Goal: Book appointment/travel/reservation

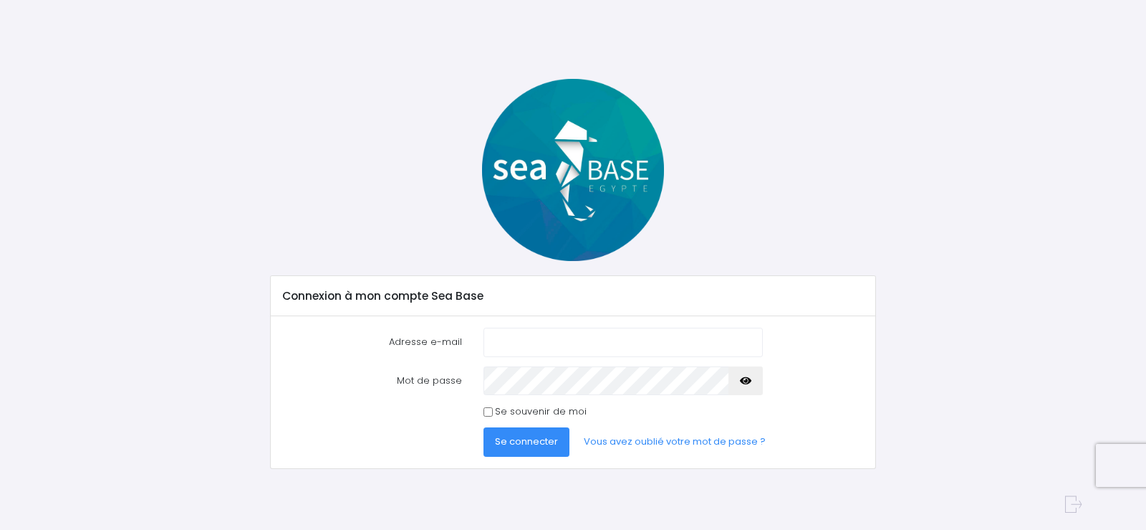
type input "thierrycavillon@gmail.com"
click at [522, 434] on span "Se connecter" at bounding box center [526, 441] width 63 height 14
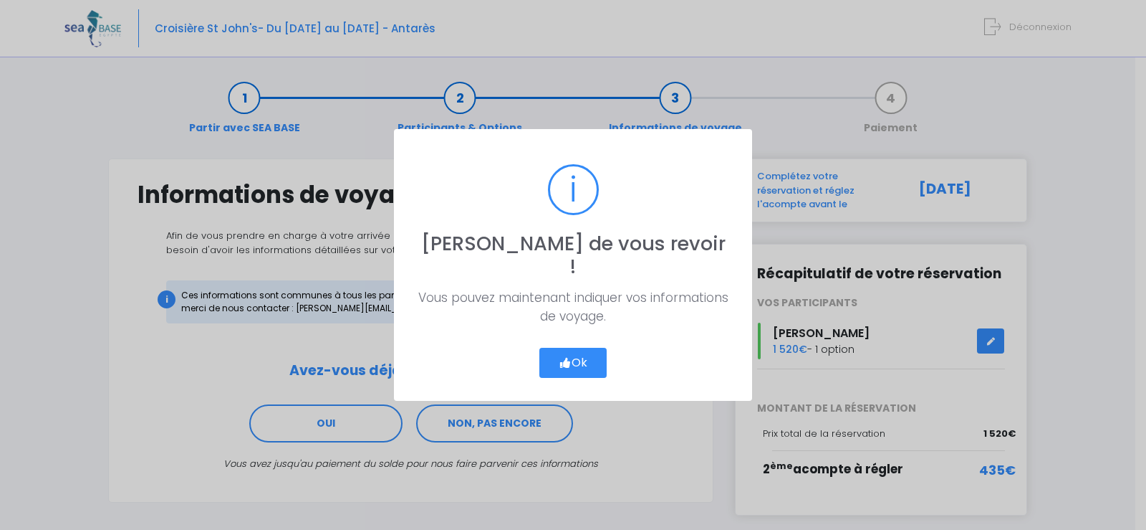
click at [575, 348] on button "Ok" at bounding box center [573, 363] width 67 height 30
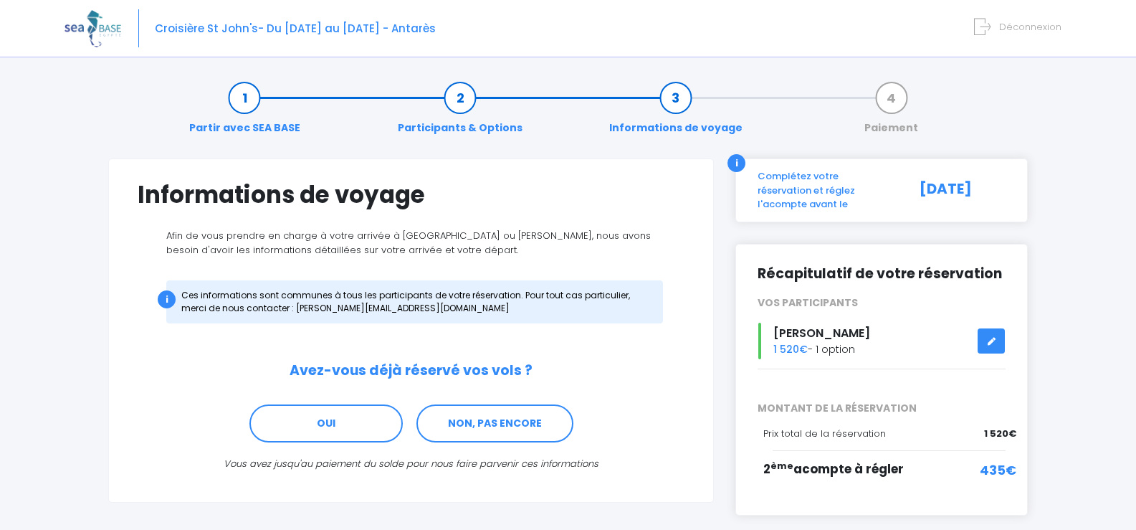
scroll to position [59, 0]
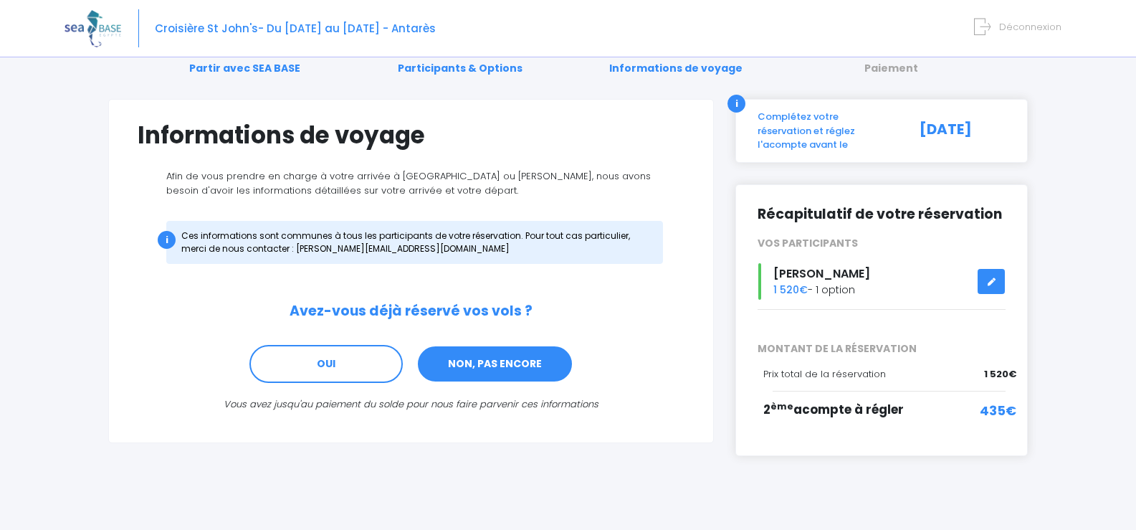
click at [496, 363] on link "NON, PAS ENCORE" at bounding box center [494, 364] width 157 height 39
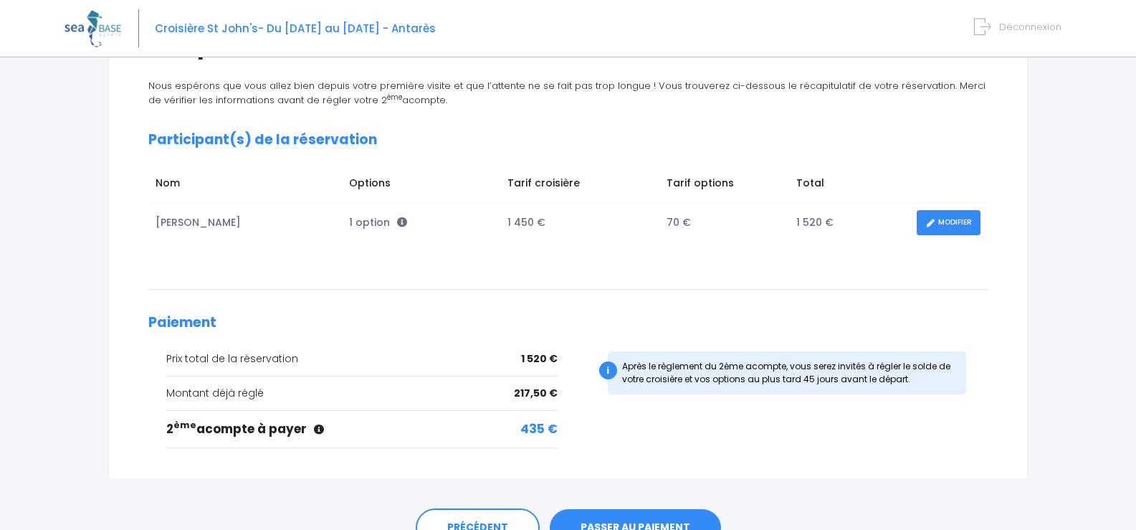
scroll to position [224, 0]
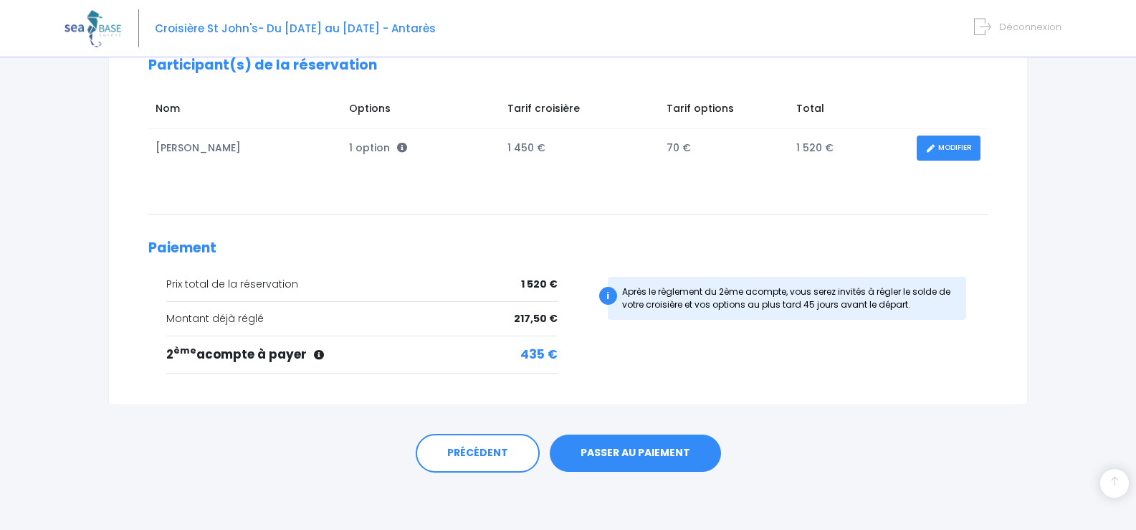
click at [624, 451] on link "PASSER AU PAIEMENT" at bounding box center [635, 452] width 171 height 37
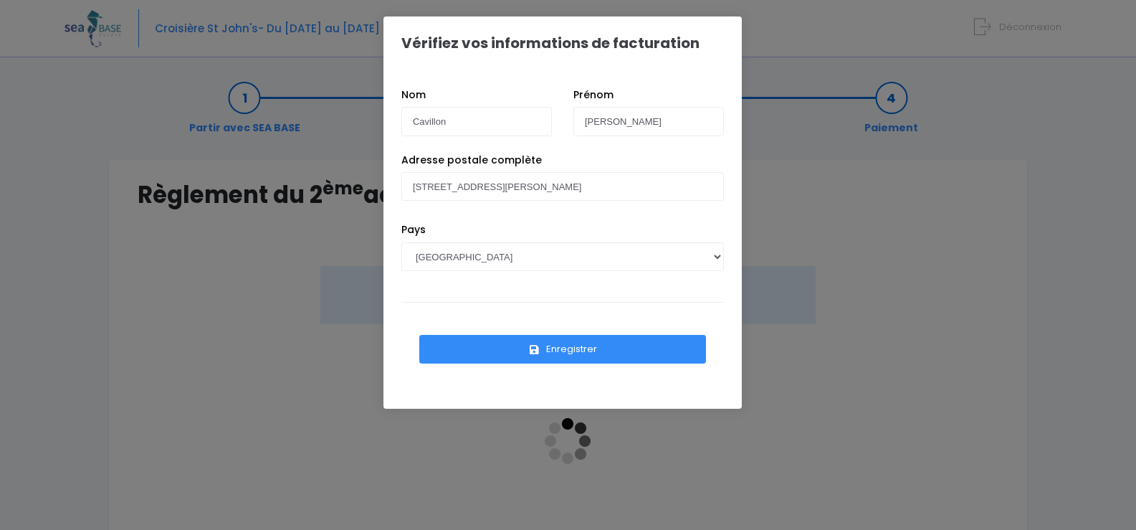
click at [575, 353] on button "Enregistrer" at bounding box center [562, 349] width 287 height 29
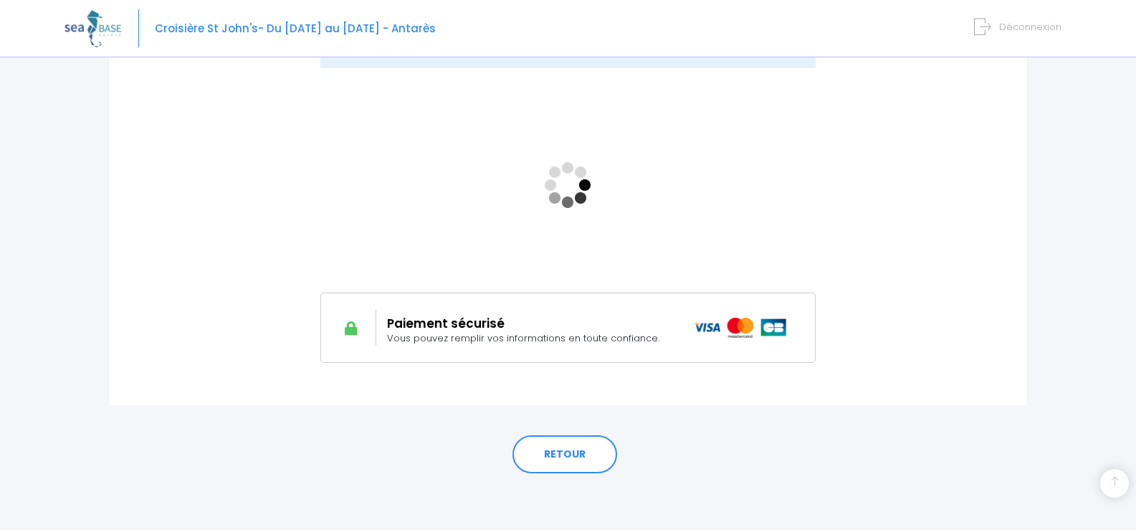
scroll to position [257, 0]
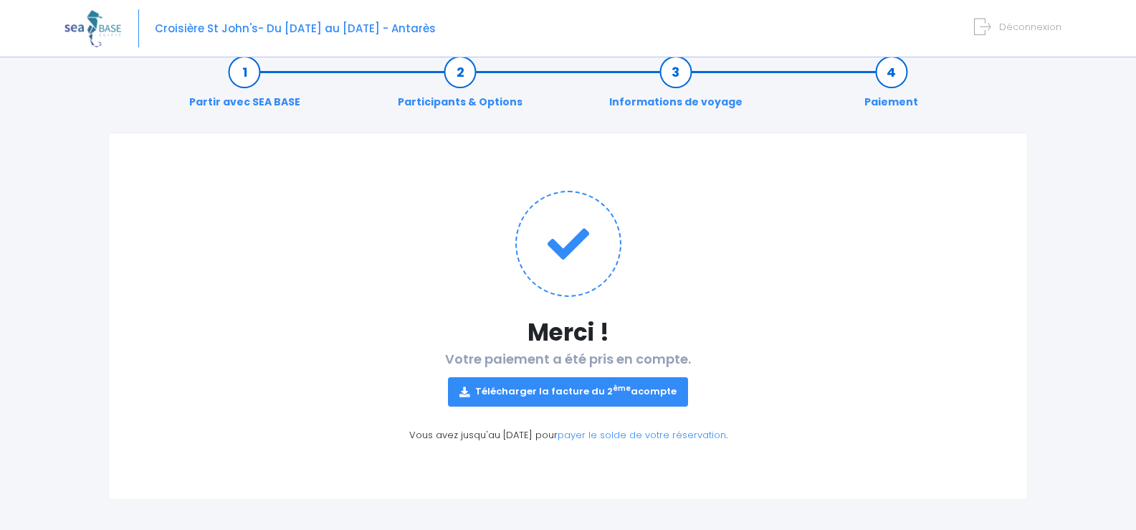
scroll to position [32, 0]
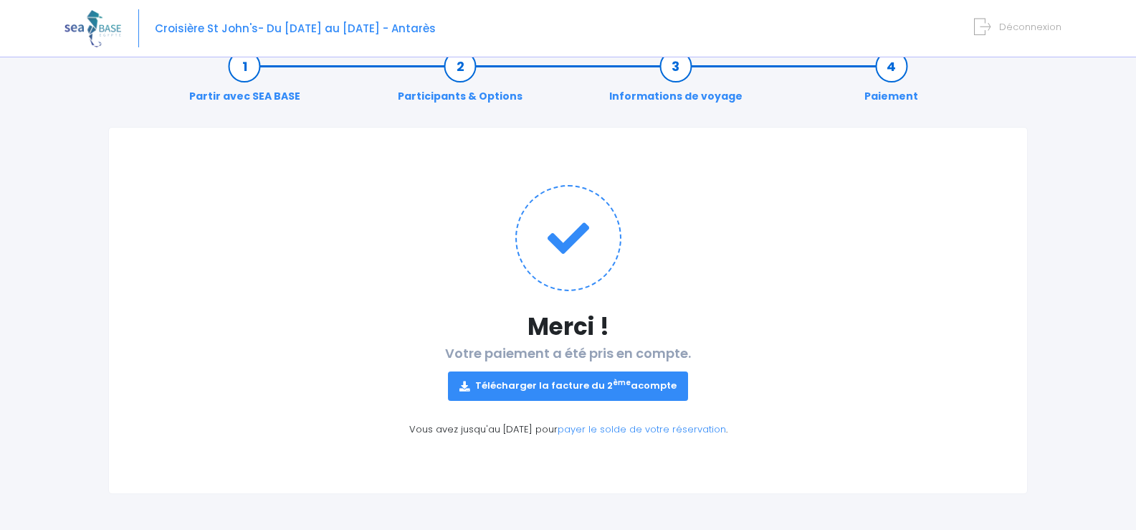
click at [576, 383] on link "Télécharger la facture du 2 ème acompte" at bounding box center [568, 385] width 240 height 29
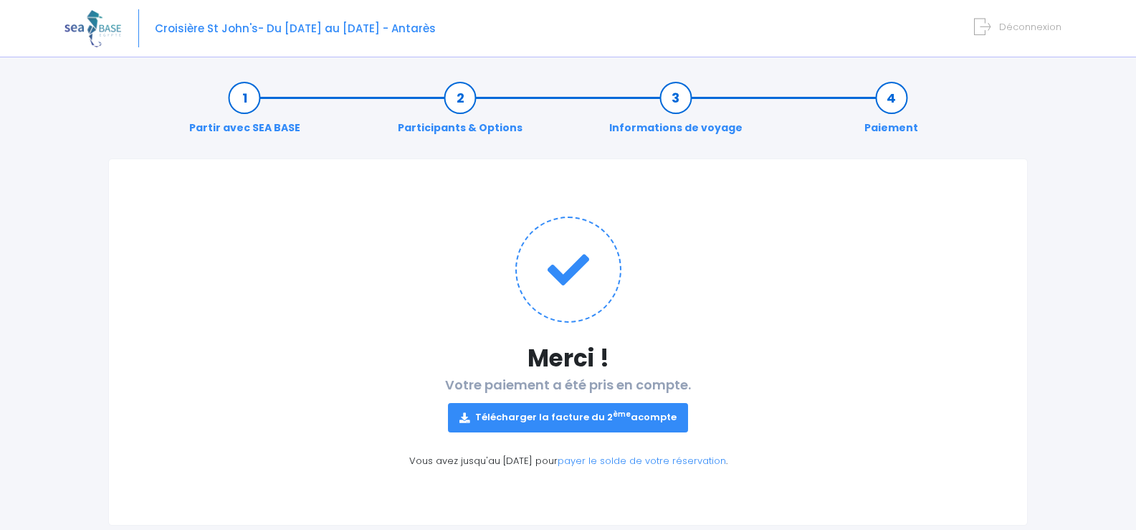
click at [678, 97] on link "Informations de voyage" at bounding box center [676, 112] width 148 height 45
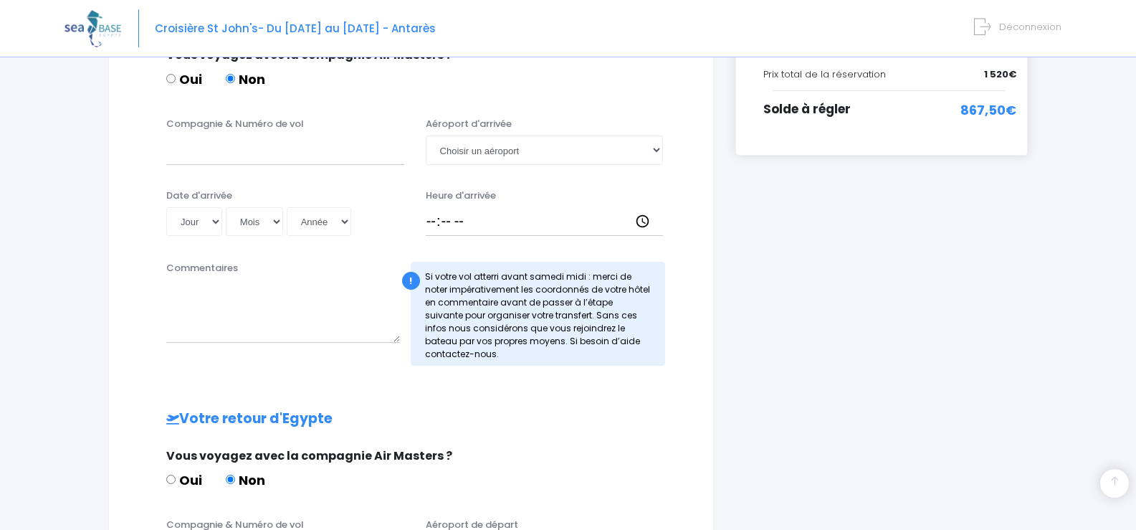
scroll to position [346, 0]
click at [67, 309] on div "Partir avec SEA BASE Participants & Options Informations de voyage Paiement Inf…" at bounding box center [567, 317] width 1007 height 1192
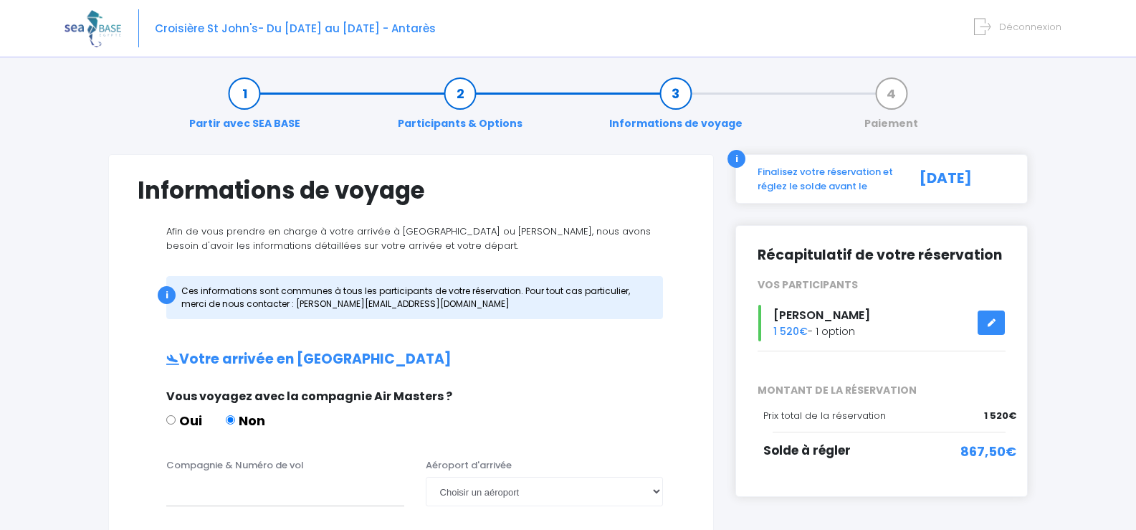
scroll to position [0, 0]
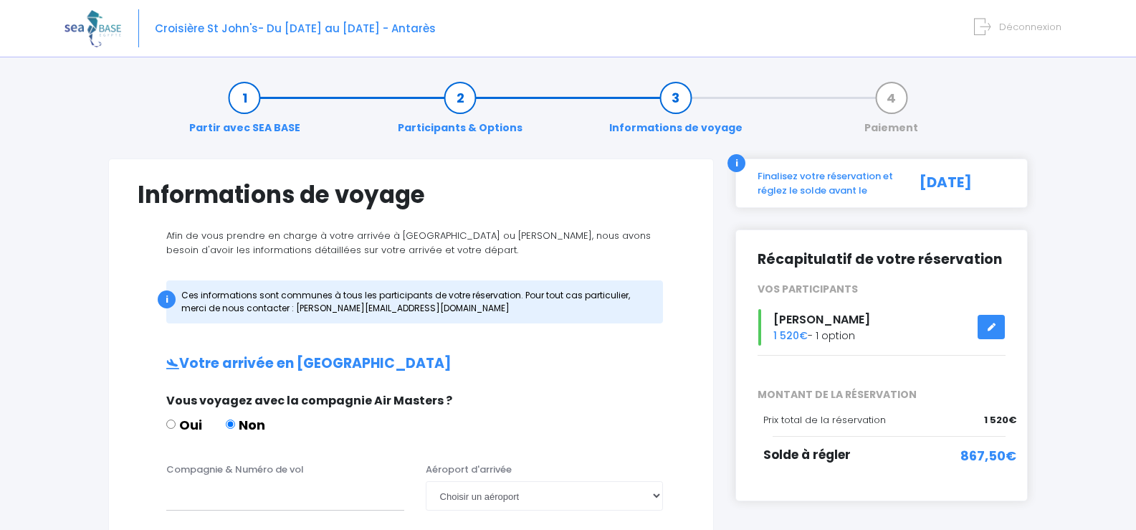
click at [464, 93] on link "Participants & Options" at bounding box center [460, 112] width 139 height 45
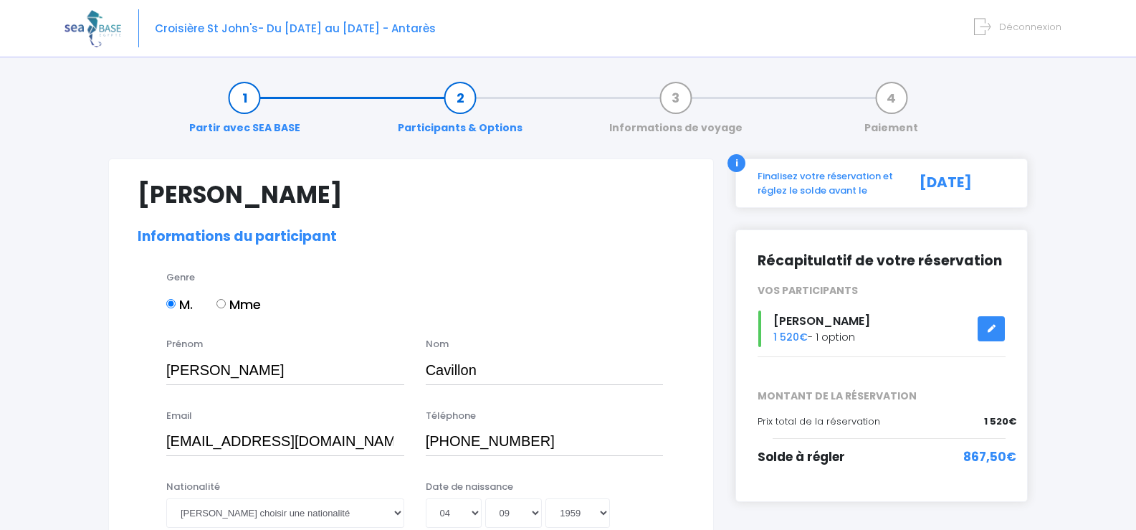
select select "N4"
click at [245, 95] on link "Partir avec SEA BASE" at bounding box center [244, 112] width 125 height 45
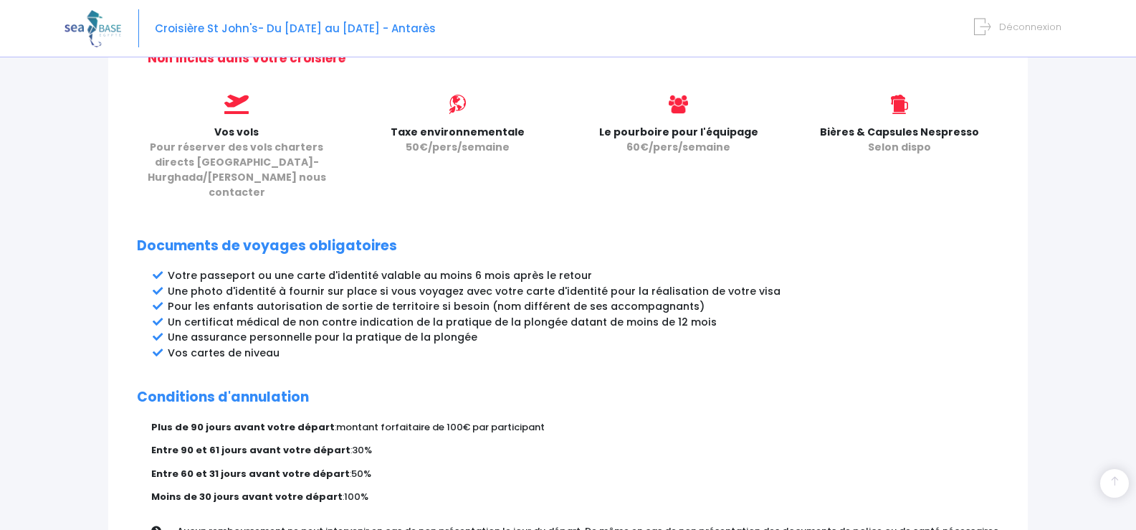
scroll to position [766, 0]
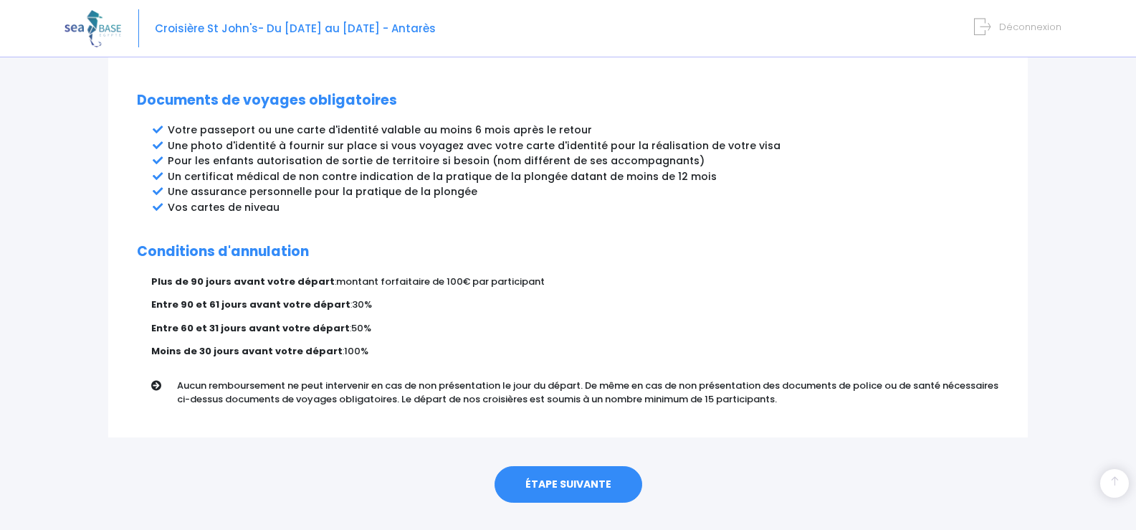
click at [565, 466] on link "ÉTAPE SUIVANTE" at bounding box center [568, 484] width 148 height 37
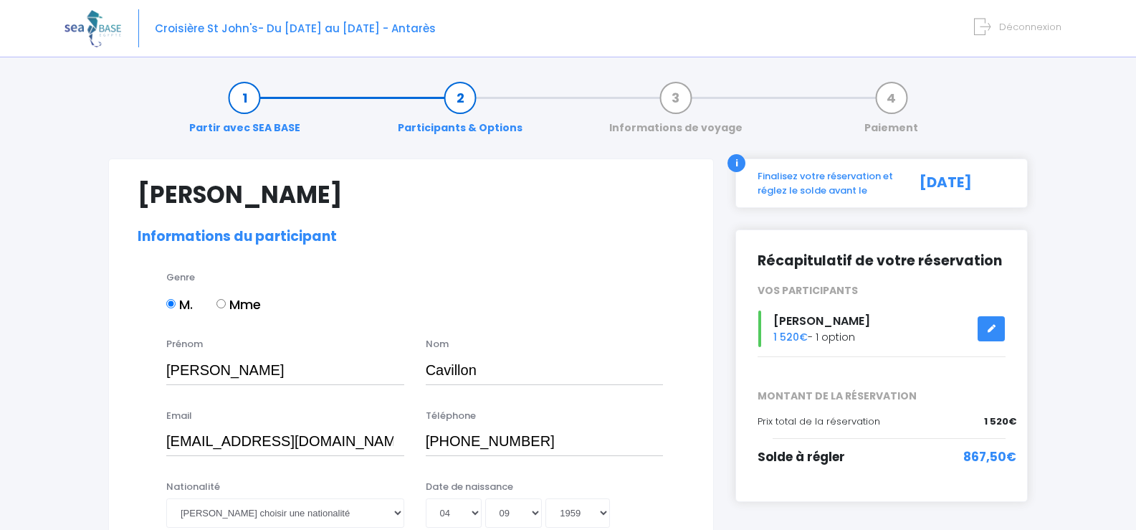
select select "N4"
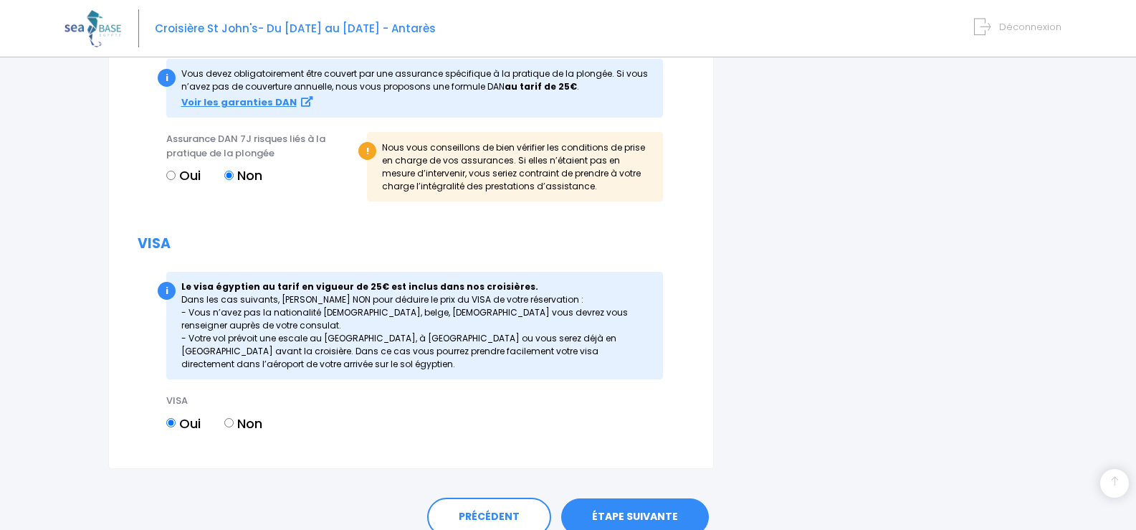
scroll to position [1663, 0]
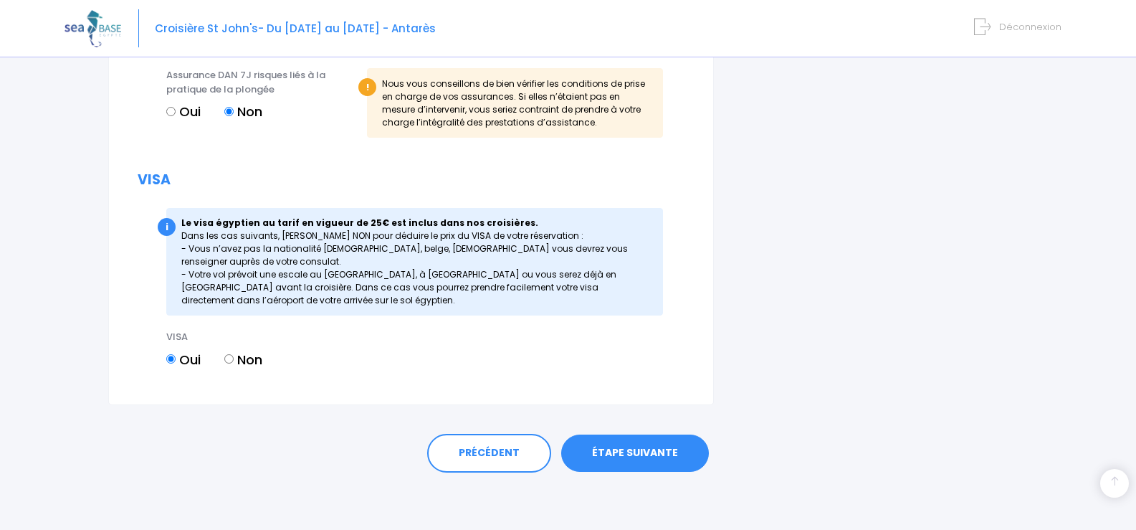
click at [643, 449] on link "ÉTAPE SUIVANTE" at bounding box center [635, 452] width 148 height 37
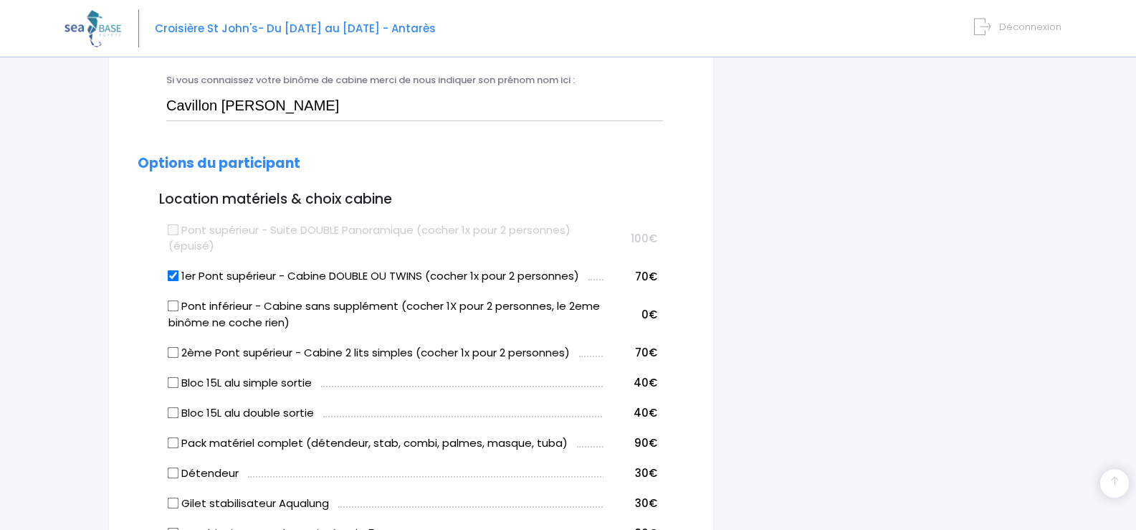
scroll to position [355, 0]
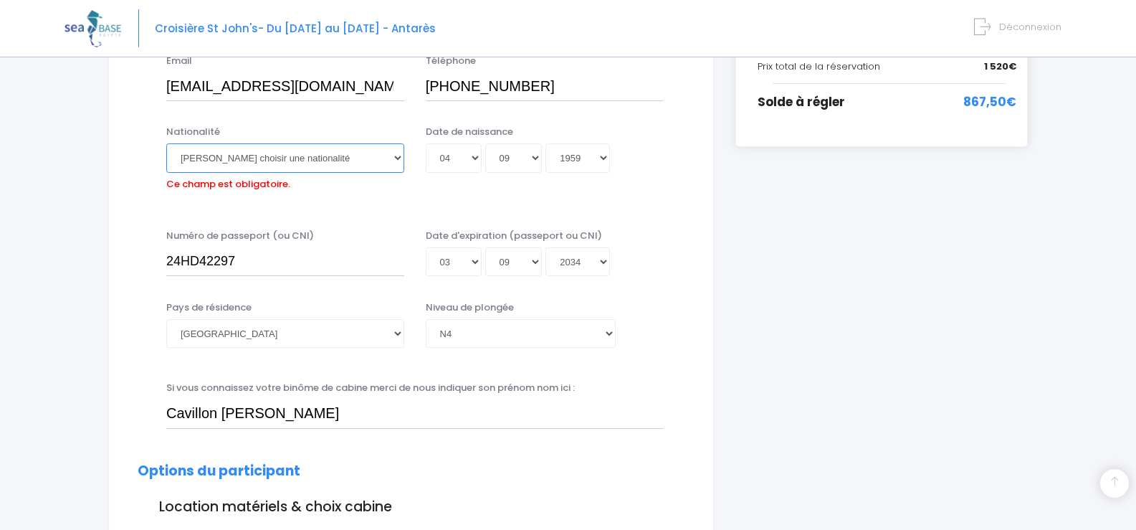
click at [390, 155] on select "Veuillez choisir une nationalité Afghane Albanaise Algerienne Allemande America…" at bounding box center [285, 157] width 238 height 29
select select "Française"
click at [166, 143] on select "Veuillez choisir une nationalité Afghane Albanaise Algerienne Allemande America…" at bounding box center [285, 157] width 238 height 29
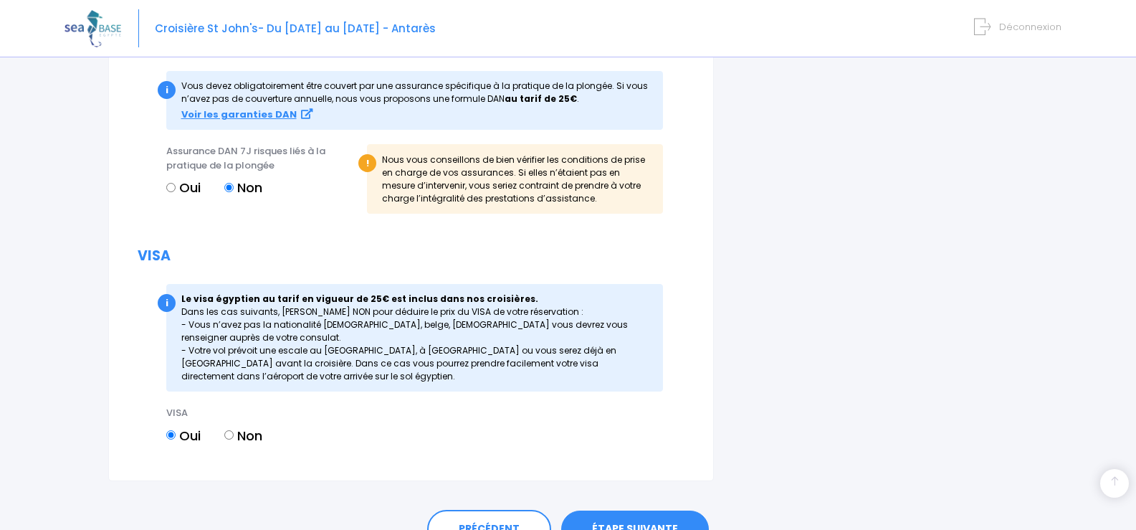
scroll to position [1663, 0]
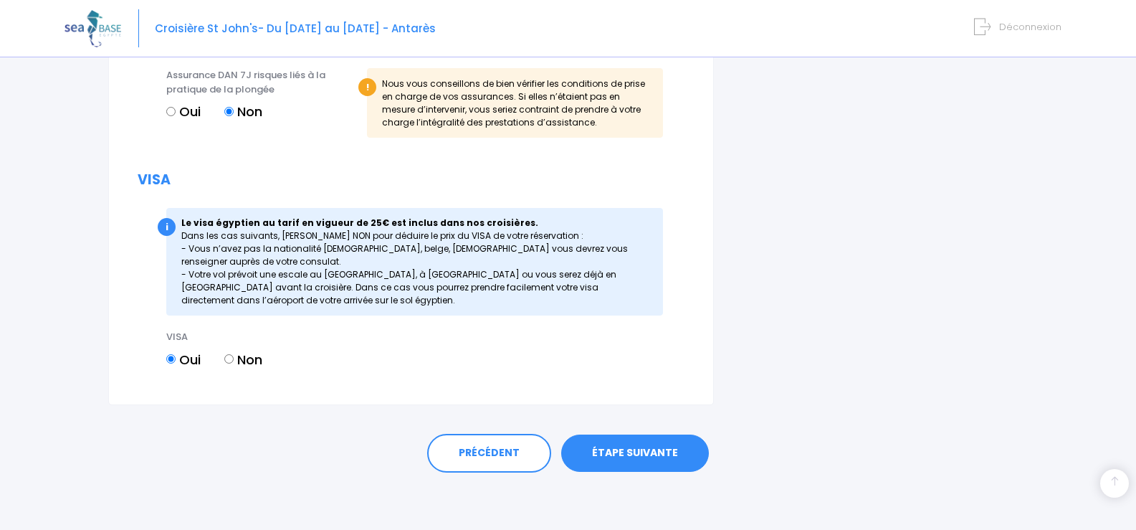
click at [629, 448] on link "ÉTAPE SUIVANTE" at bounding box center [635, 452] width 148 height 37
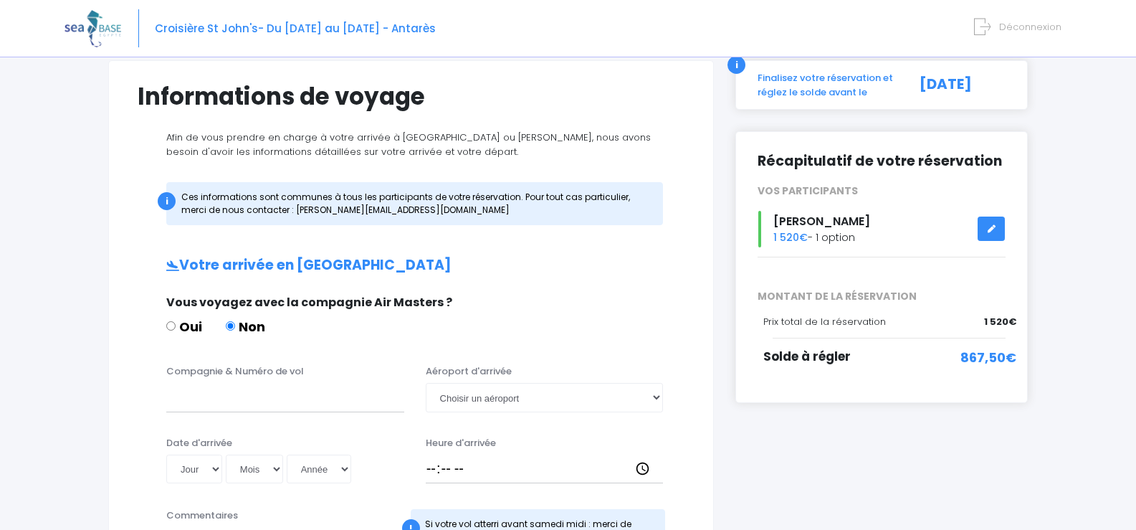
scroll to position [196, 0]
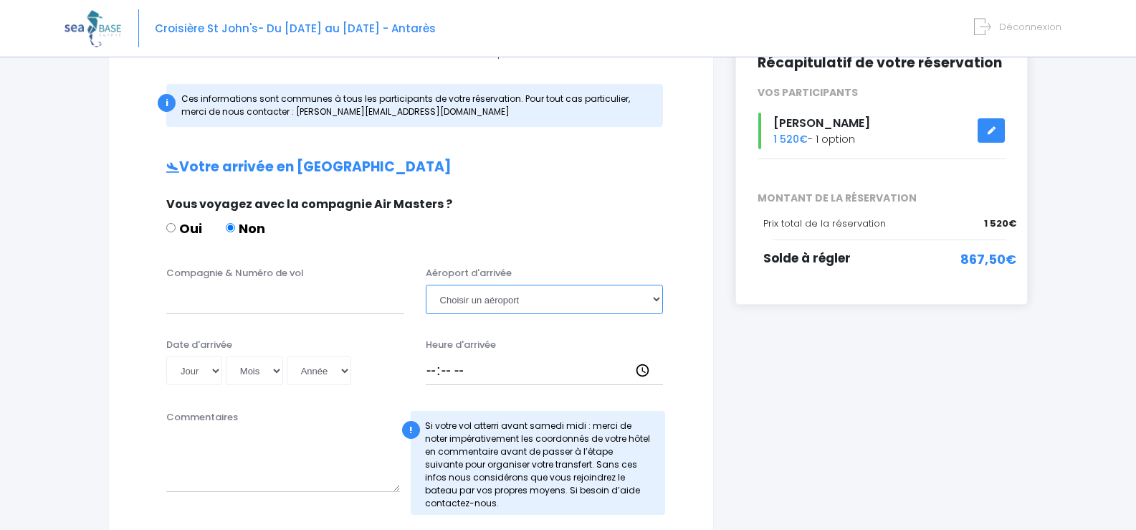
click at [653, 302] on select "Choisir un aéroport [GEOGRAPHIC_DATA][PERSON_NAME]" at bounding box center [545, 298] width 238 height 29
click at [714, 359] on div "Informations de voyage Afin de vous prendre en charge à votre arrivée à Hurghad…" at bounding box center [410, 450] width 605 height 976
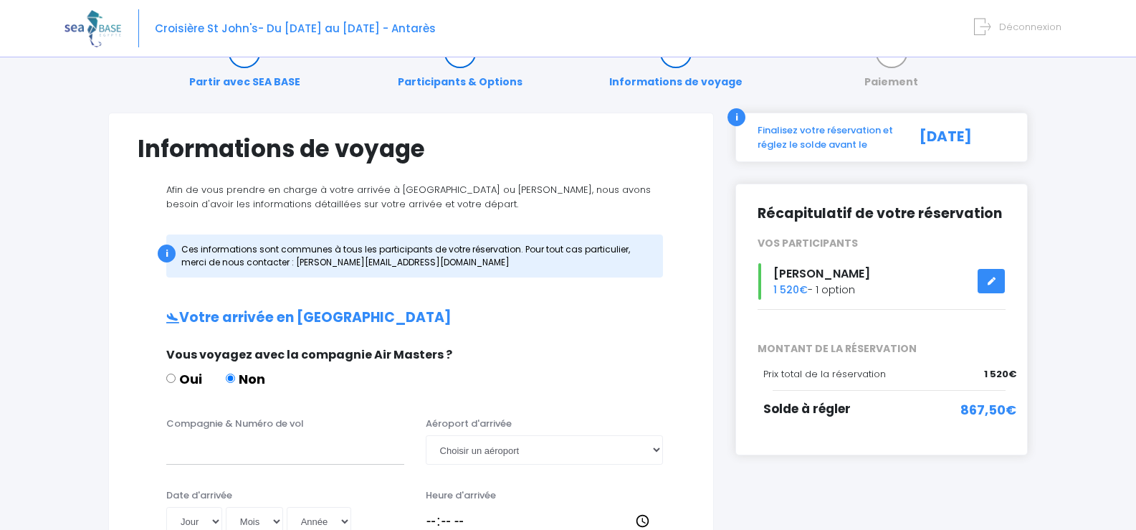
scroll to position [0, 0]
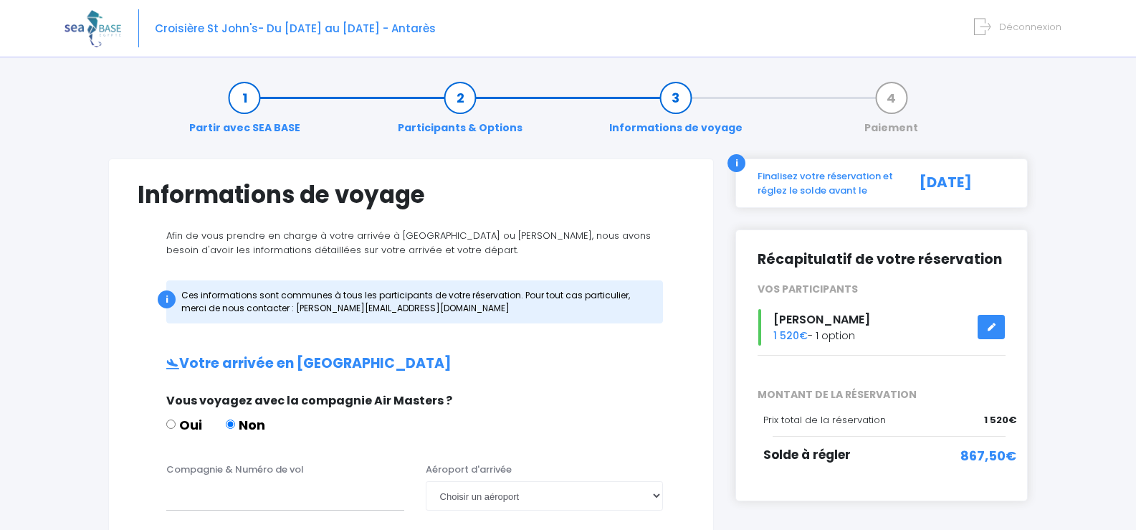
click at [1040, 23] on span "Déconnexion" at bounding box center [1030, 27] width 62 height 14
